Goal: Task Accomplishment & Management: Manage account settings

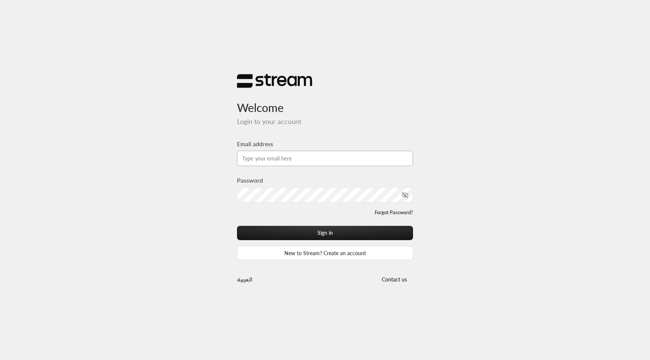
type input "[EMAIL_ADDRESS][DOMAIN_NAME]"
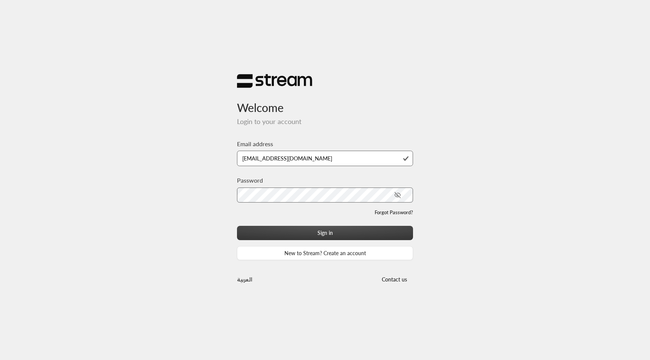
click at [319, 233] on button "Sign in" at bounding box center [325, 233] width 176 height 14
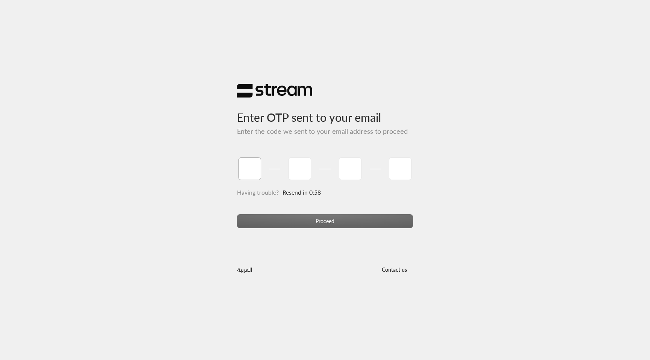
type input "1"
type input "2"
type input "3"
type input "4"
